Goal: Information Seeking & Learning: Learn about a topic

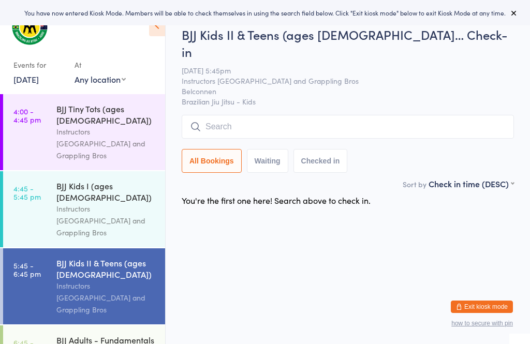
click at [23, 107] on time "4:00 - 4:45 pm" at bounding box center [26, 115] width 27 height 17
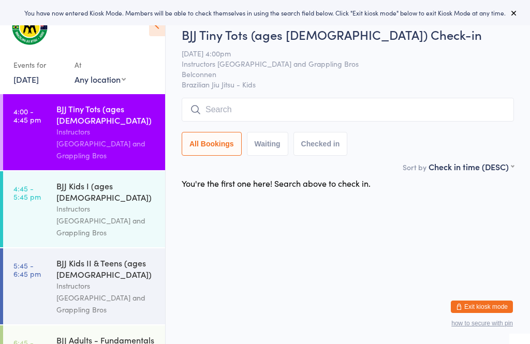
click at [62, 203] on div "Instructors [GEOGRAPHIC_DATA] and Grappling Bros" at bounding box center [106, 221] width 100 height 36
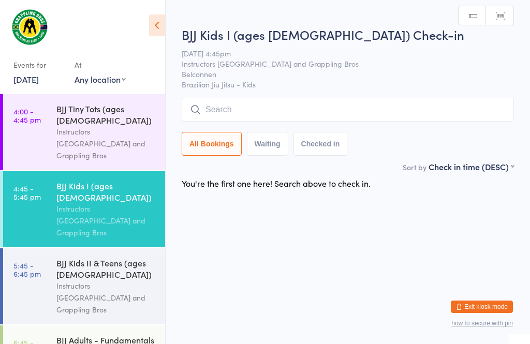
click at [65, 257] on div "BJJ Kids II & Teens (ages [DEMOGRAPHIC_DATA])" at bounding box center [106, 268] width 100 height 23
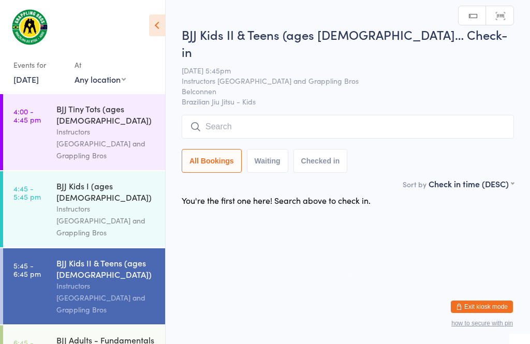
click at [56, 334] on div "BJJ Adults - Fundamentals (ages [DEMOGRAPHIC_DATA]+)" at bounding box center [106, 346] width 100 height 25
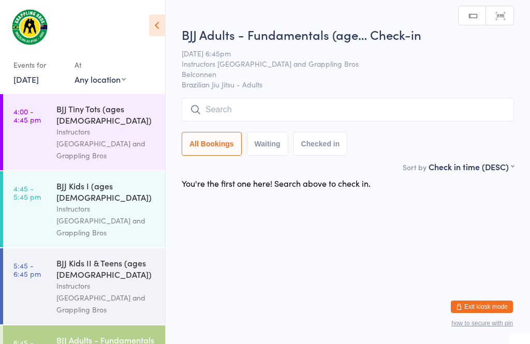
click at [32, 125] on link "4:00 - 4:45 pm BJJ Tiny Tots (ages [DEMOGRAPHIC_DATA]) Instructors [GEOGRAPHIC_…" at bounding box center [84, 132] width 162 height 76
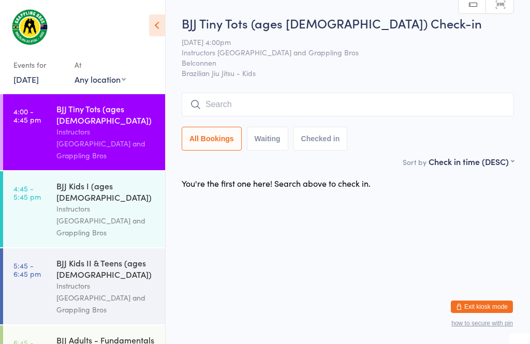
click at [299, 107] on input "search" at bounding box center [348, 105] width 332 height 24
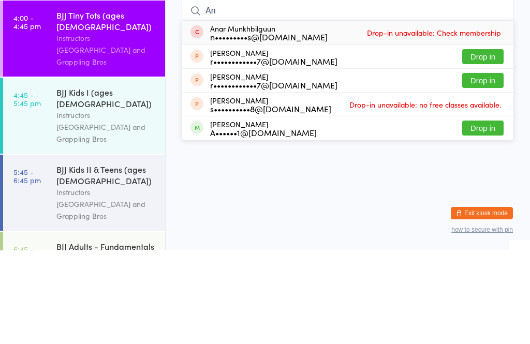
type input "A"
